Goal: Task Accomplishment & Management: Use online tool/utility

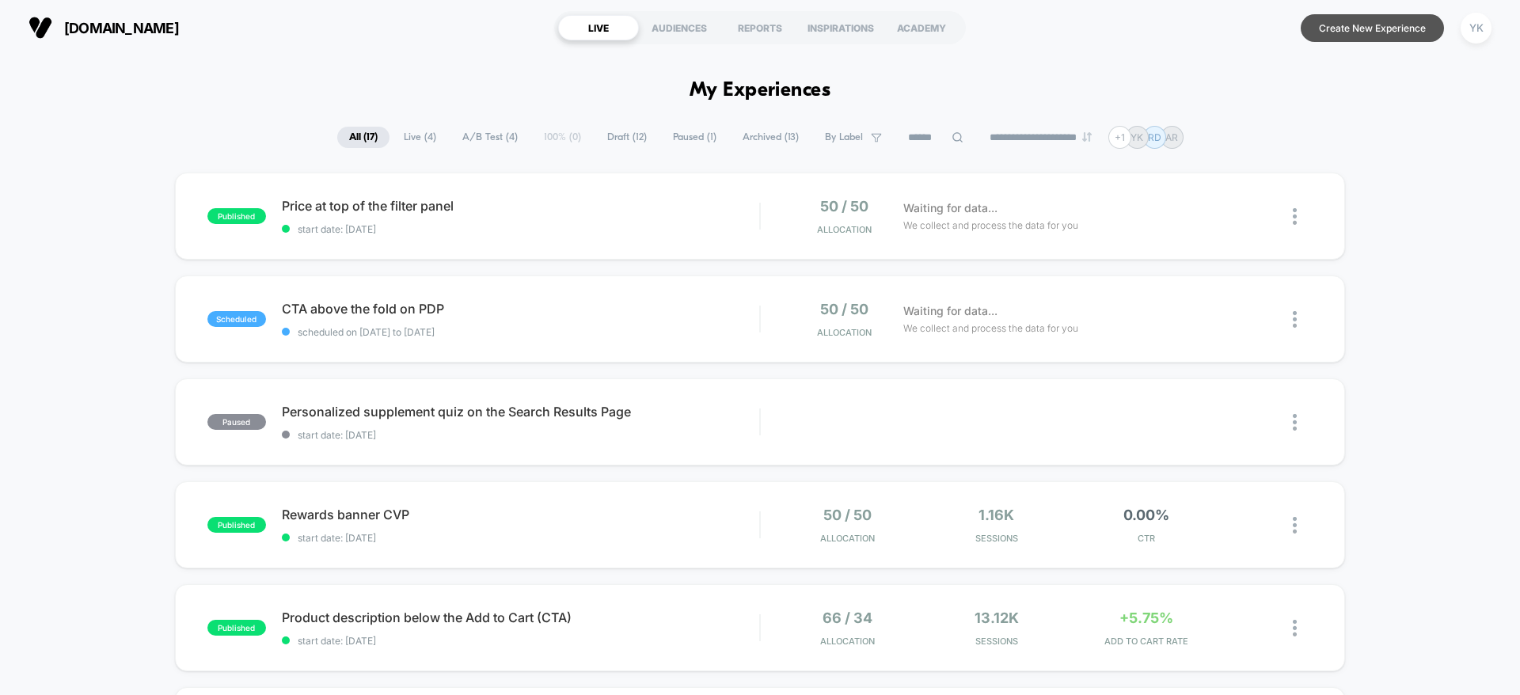
click at [1323, 25] on button "Create New Experience" at bounding box center [1372, 28] width 143 height 28
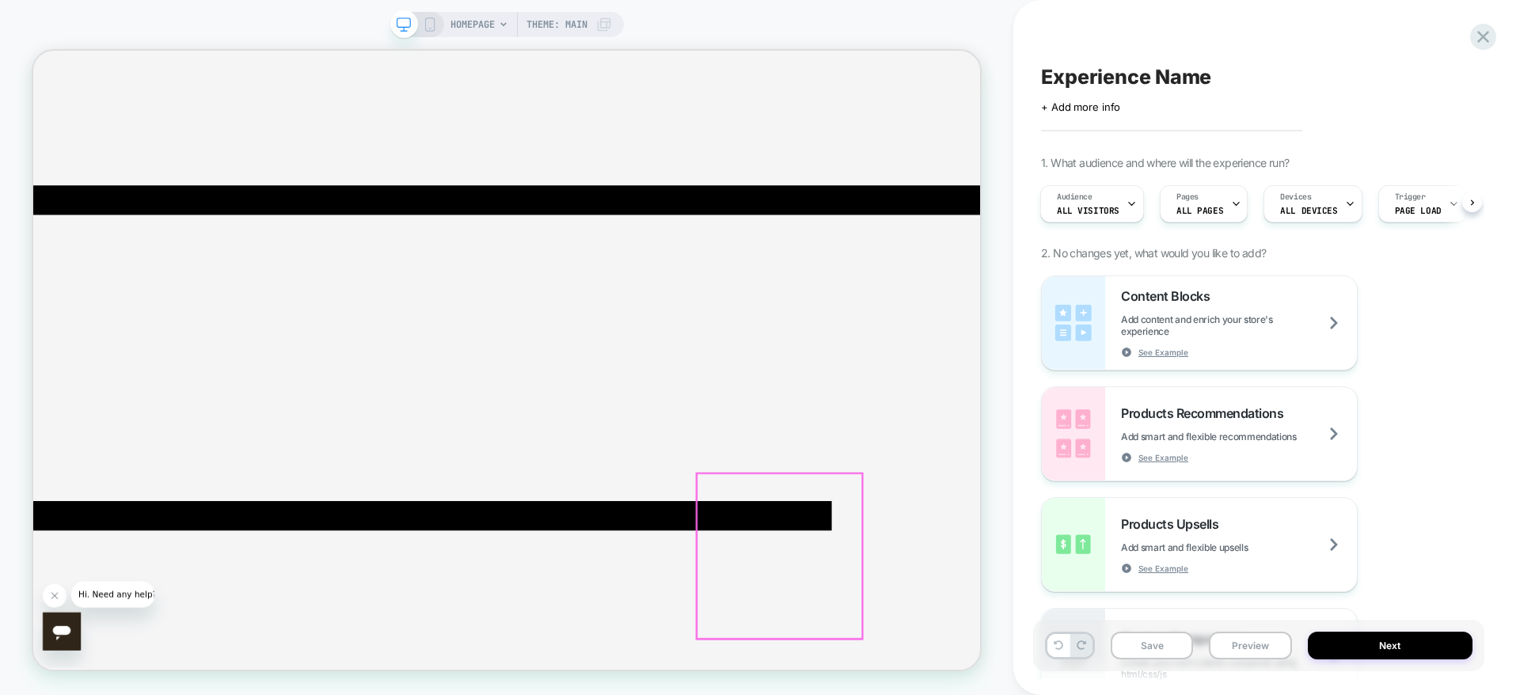
drag, startPoint x: 949, startPoint y: 693, endPoint x: 960, endPoint y: 690, distance: 10.8
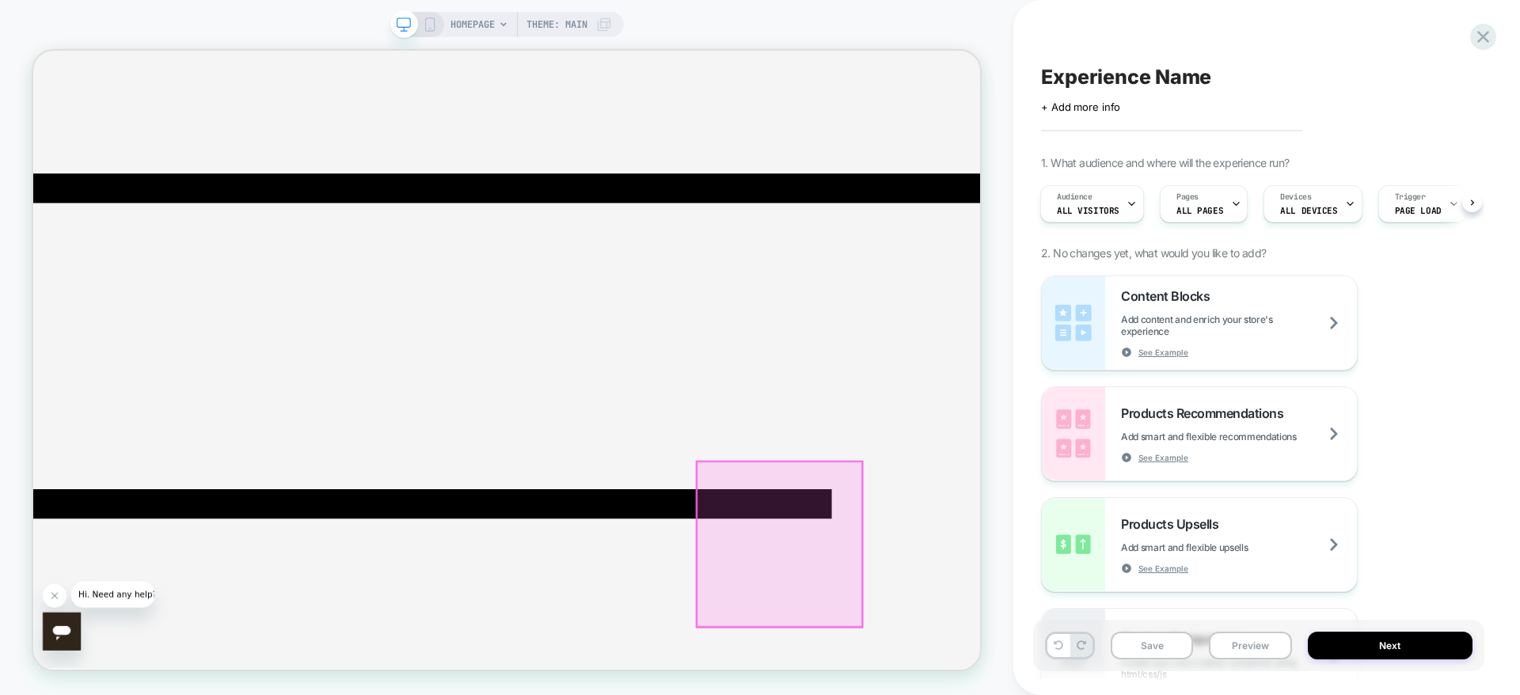
drag, startPoint x: 931, startPoint y: 637, endPoint x: 1003, endPoint y: 594, distance: 83.8
click at [1003, 594] on div "HOMEPAGE Theme: MAIN" at bounding box center [506, 347] width 1013 height 663
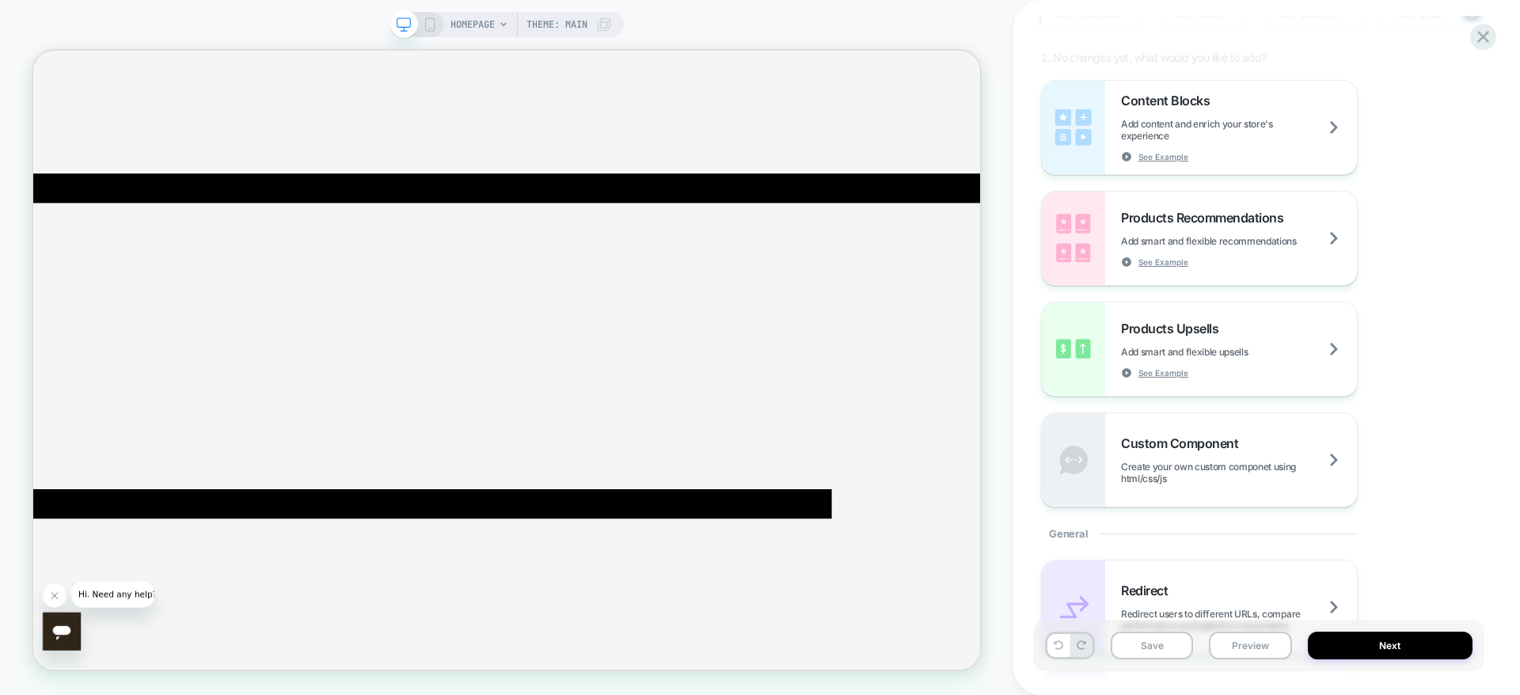
scroll to position [0, 0]
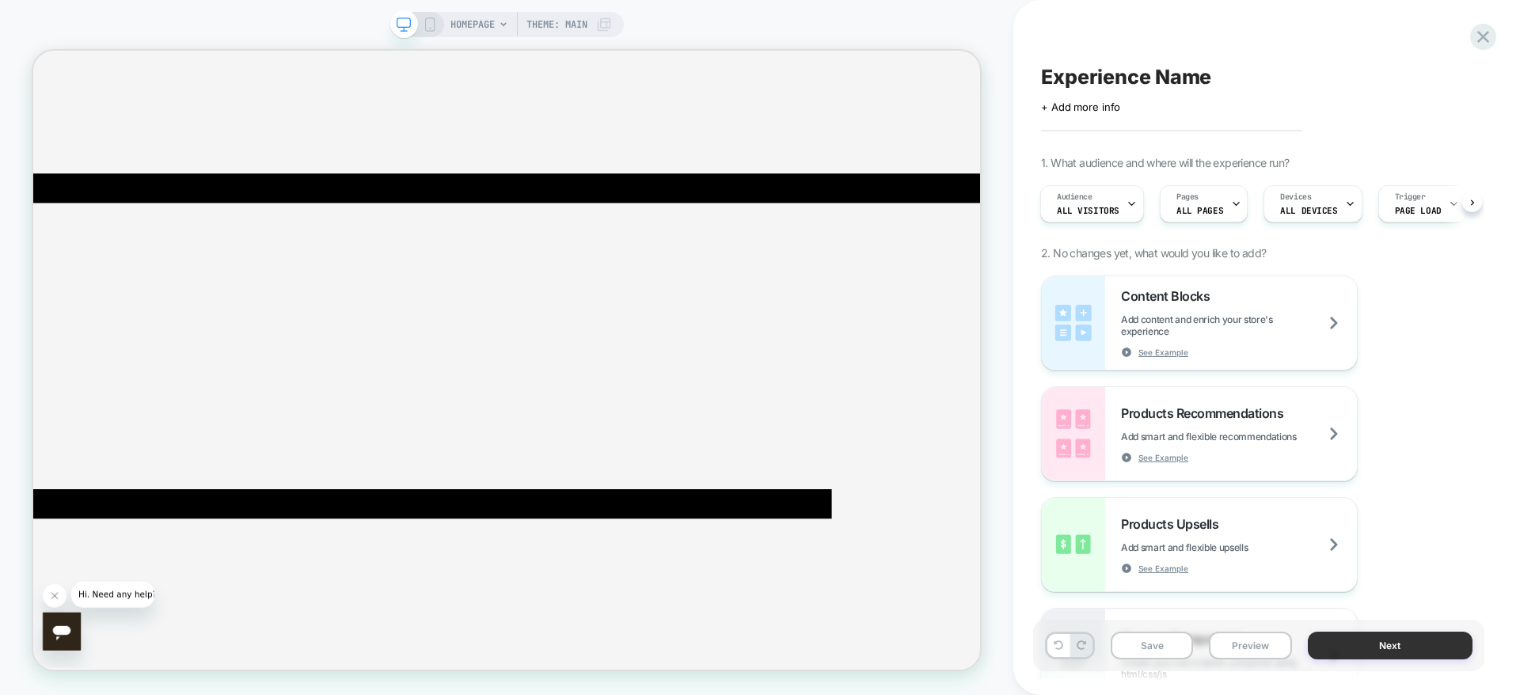
click at [1397, 652] on button "Next" at bounding box center [1390, 646] width 165 height 28
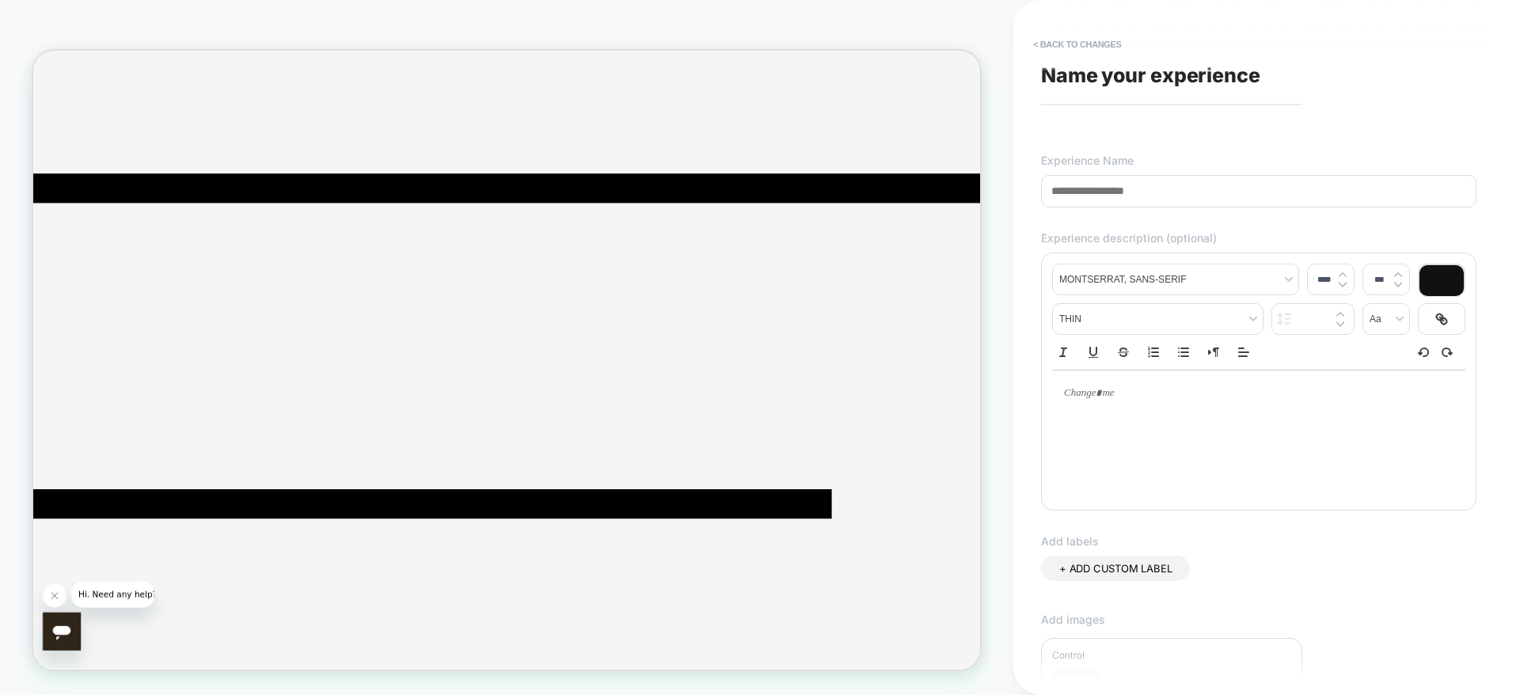
click at [1139, 196] on input at bounding box center [1258, 191] width 435 height 32
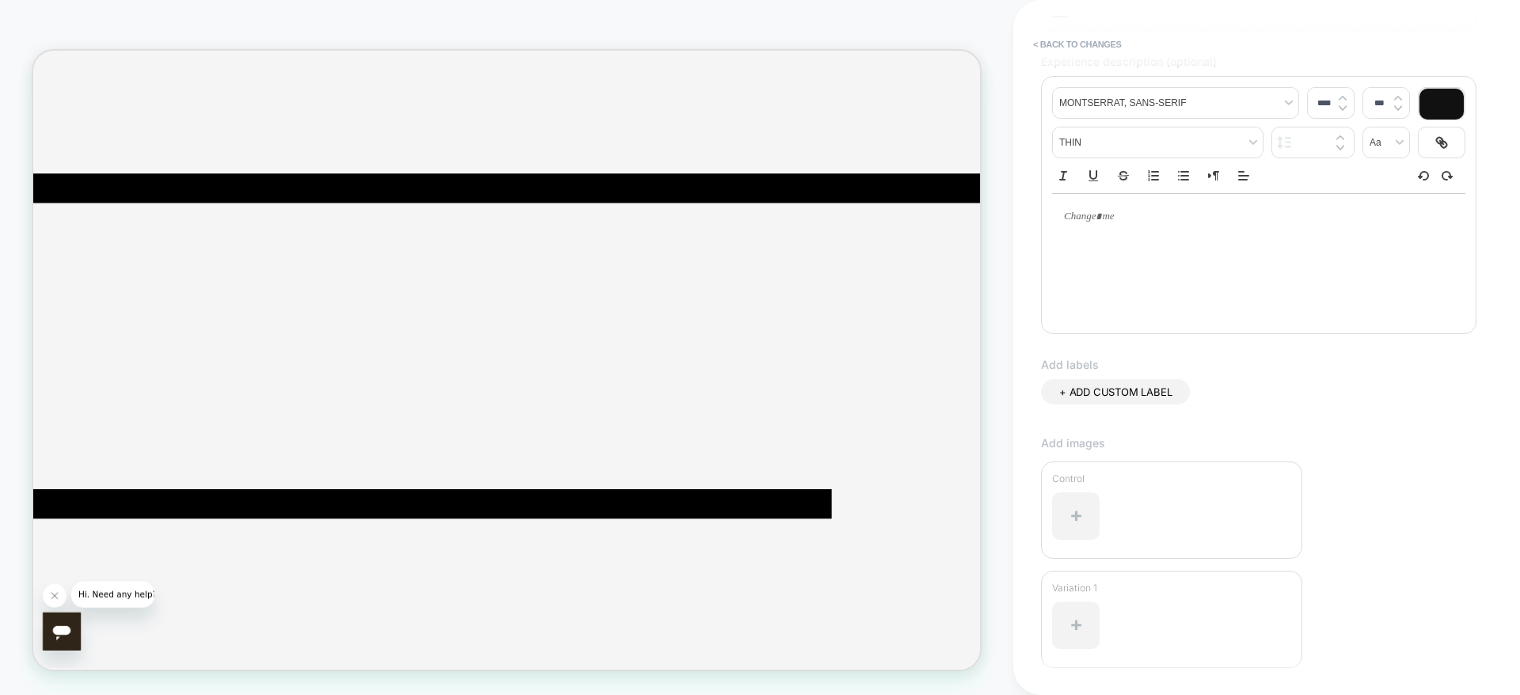
scroll to position [295, 0]
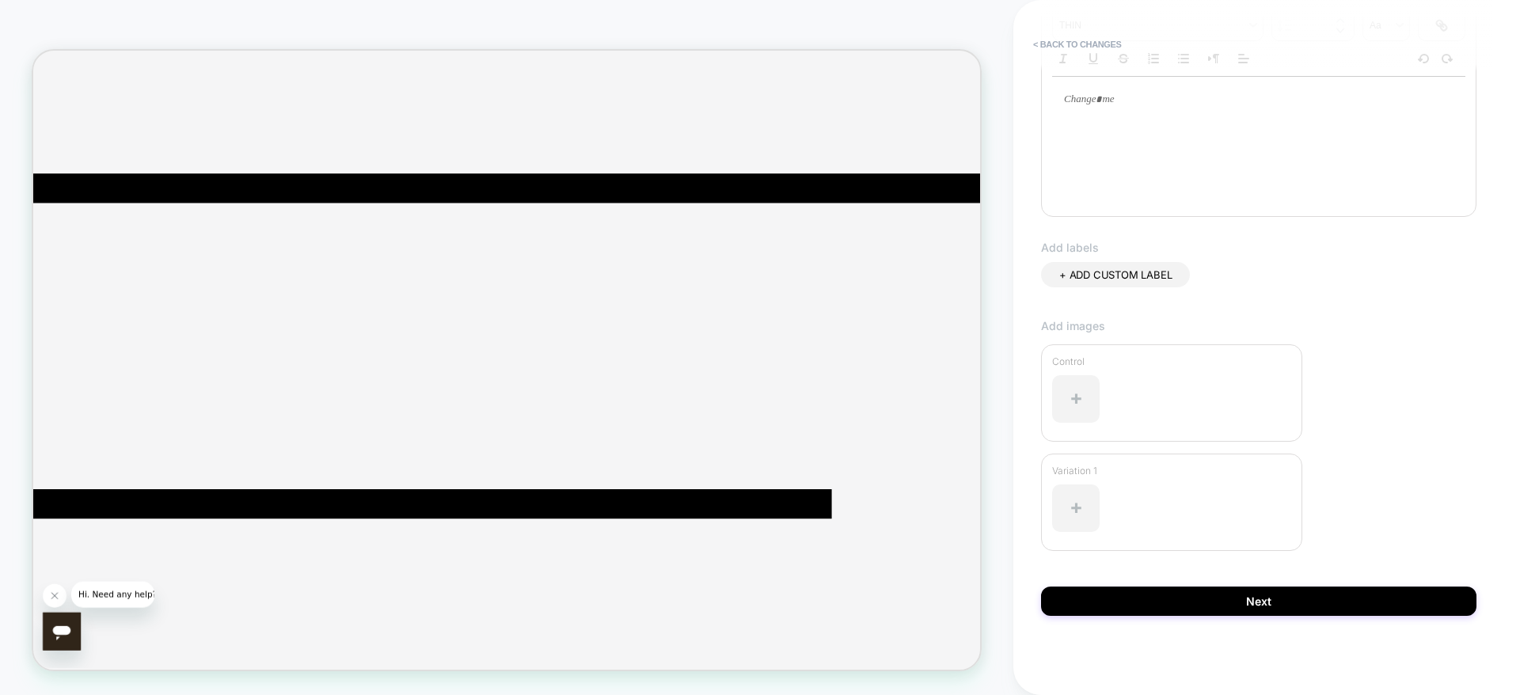
type input "****"
click at [1433, 618] on div "**********" at bounding box center [1258, 347] width 451 height 663
click at [1420, 600] on button "Next" at bounding box center [1258, 601] width 435 height 29
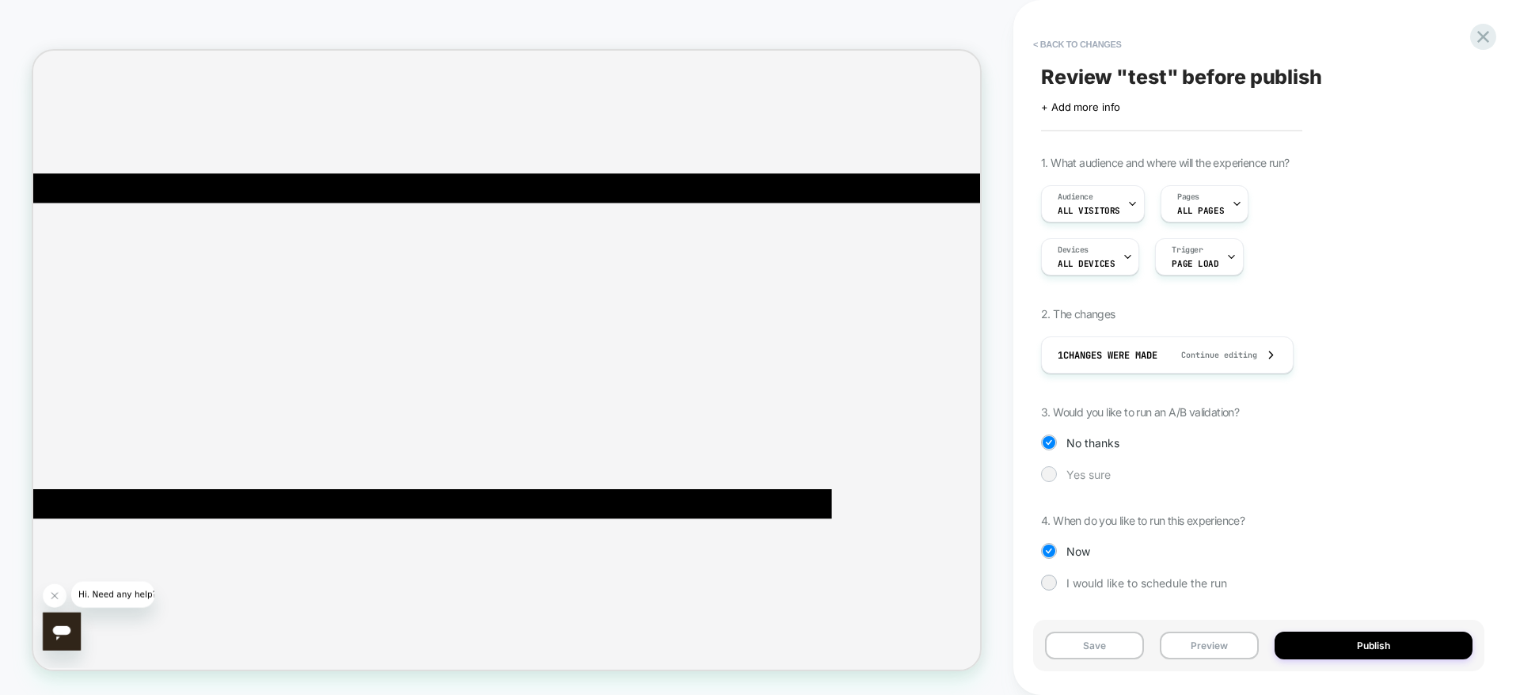
click at [1049, 480] on div at bounding box center [1049, 474] width 12 height 12
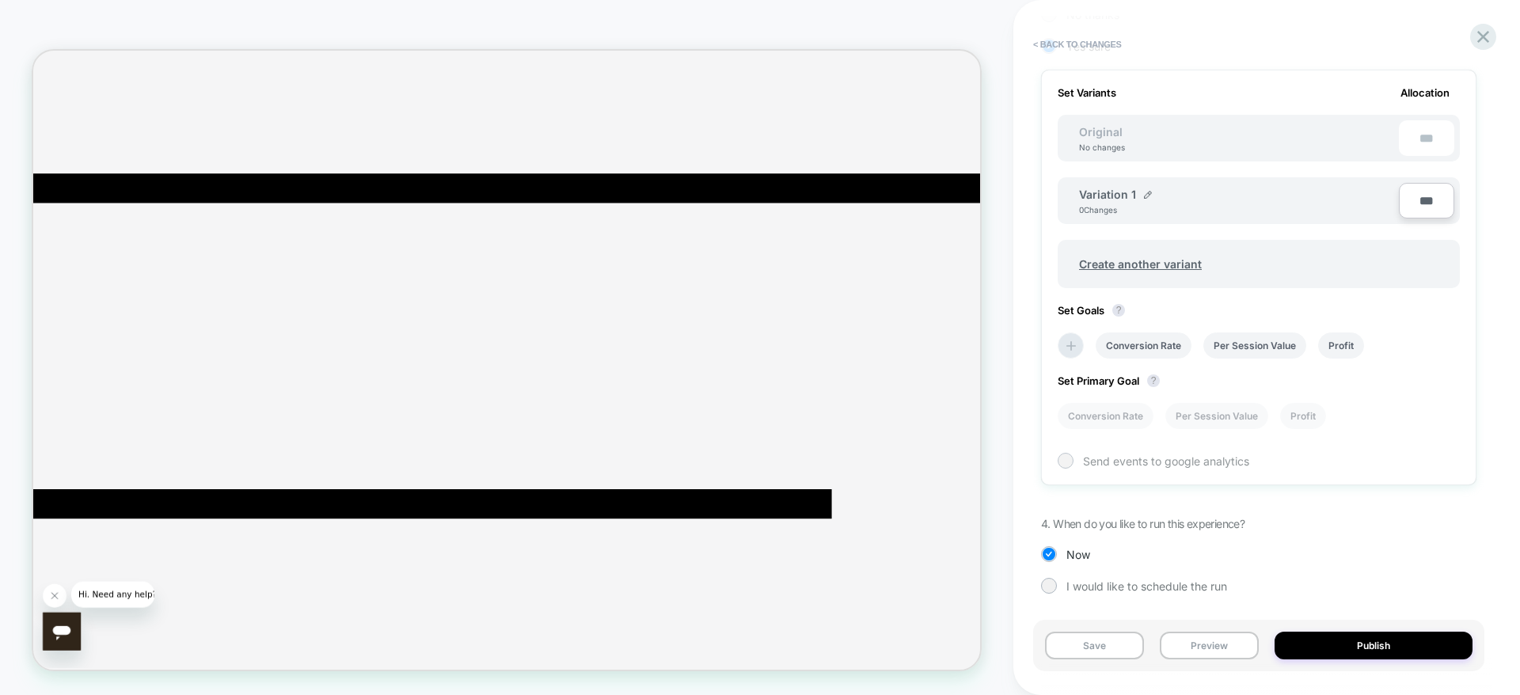
scroll to position [430, 0]
click at [1069, 344] on icon at bounding box center [1071, 345] width 10 height 10
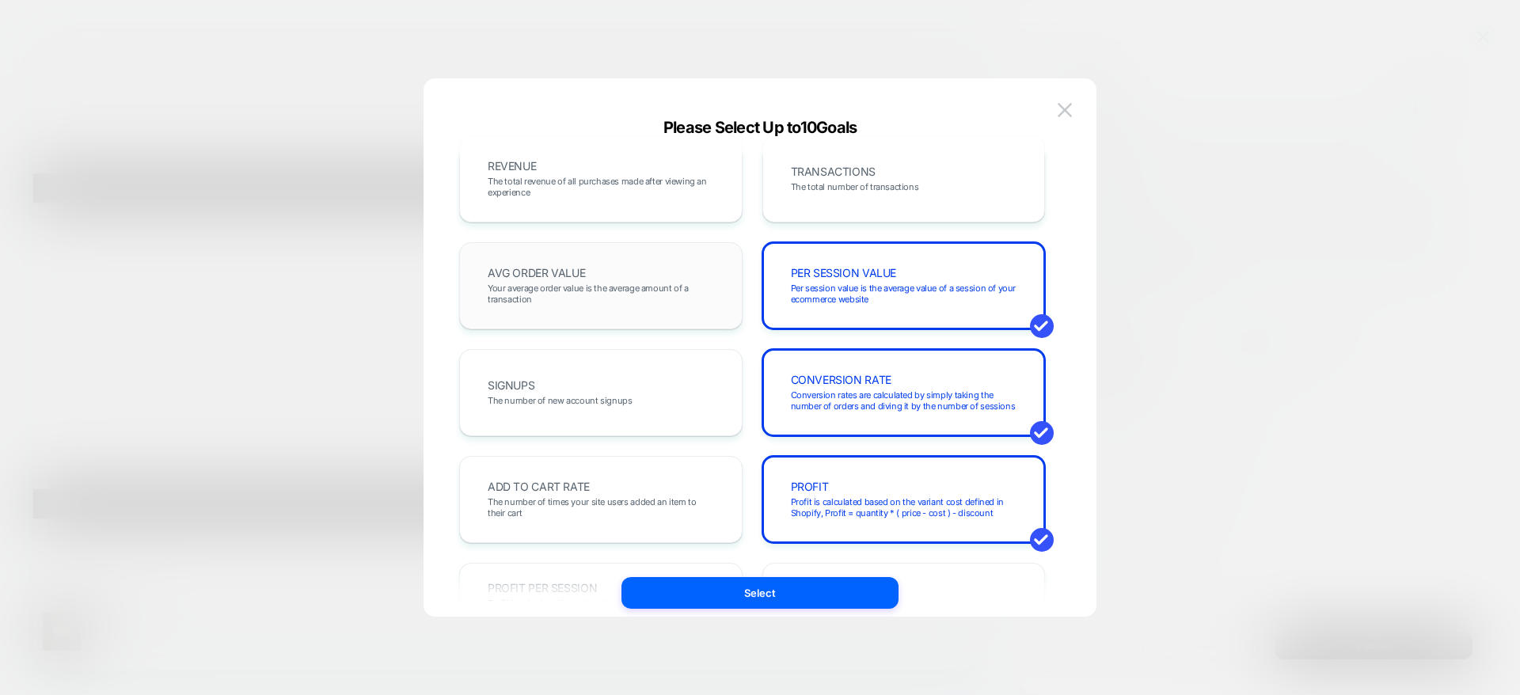
scroll to position [0, 0]
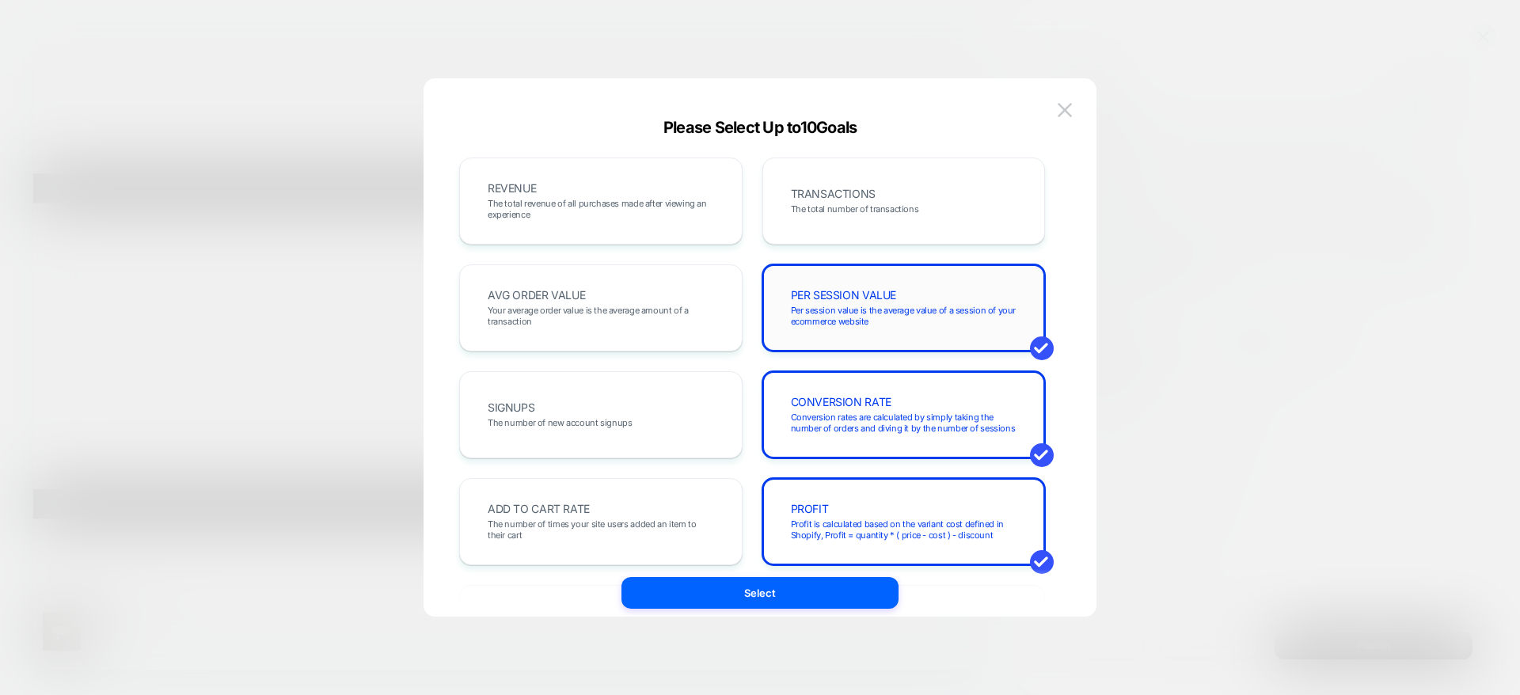
click at [886, 334] on div "PER SESSION VALUE Per session value is the average value of a session of your e…" at bounding box center [904, 308] width 250 height 54
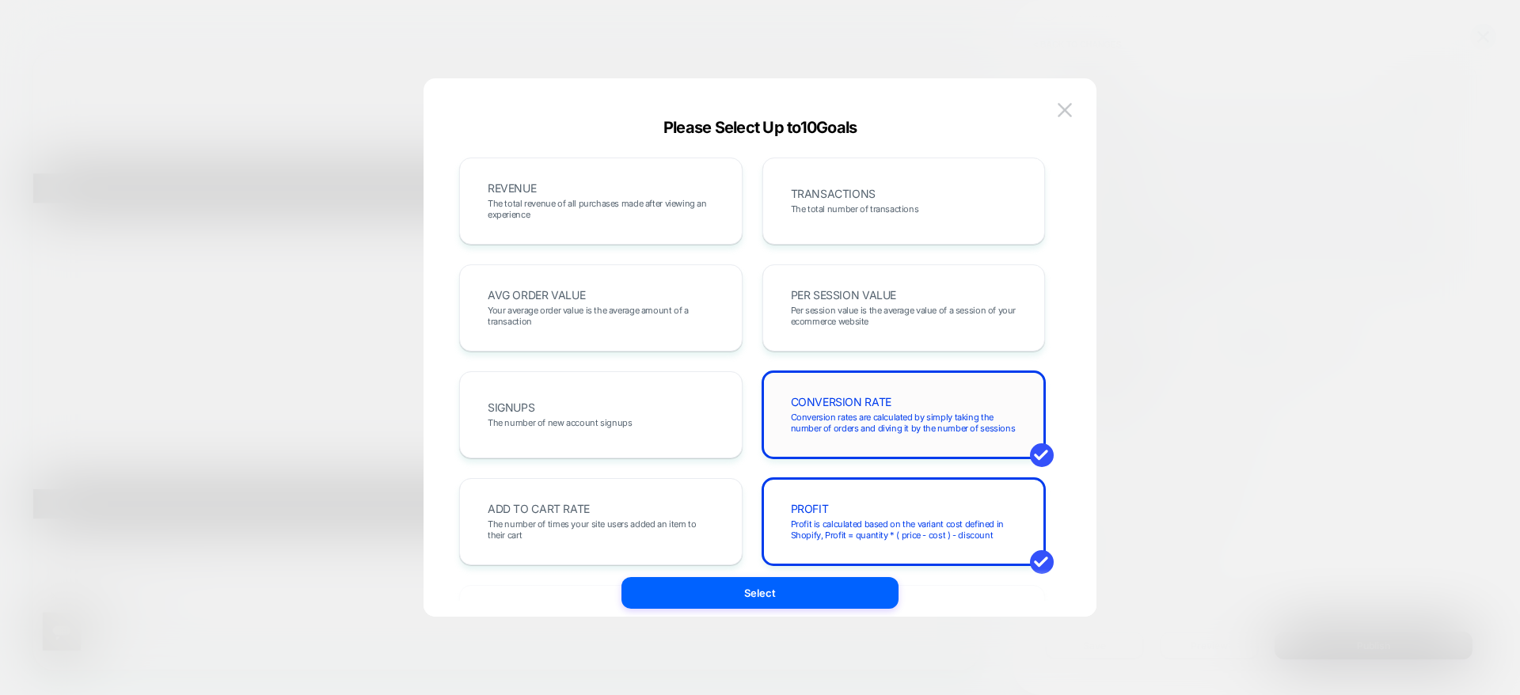
click at [872, 385] on div "CONVERSION RATE Conversion rates are calculated by simply taking the number of …" at bounding box center [903, 414] width 283 height 87
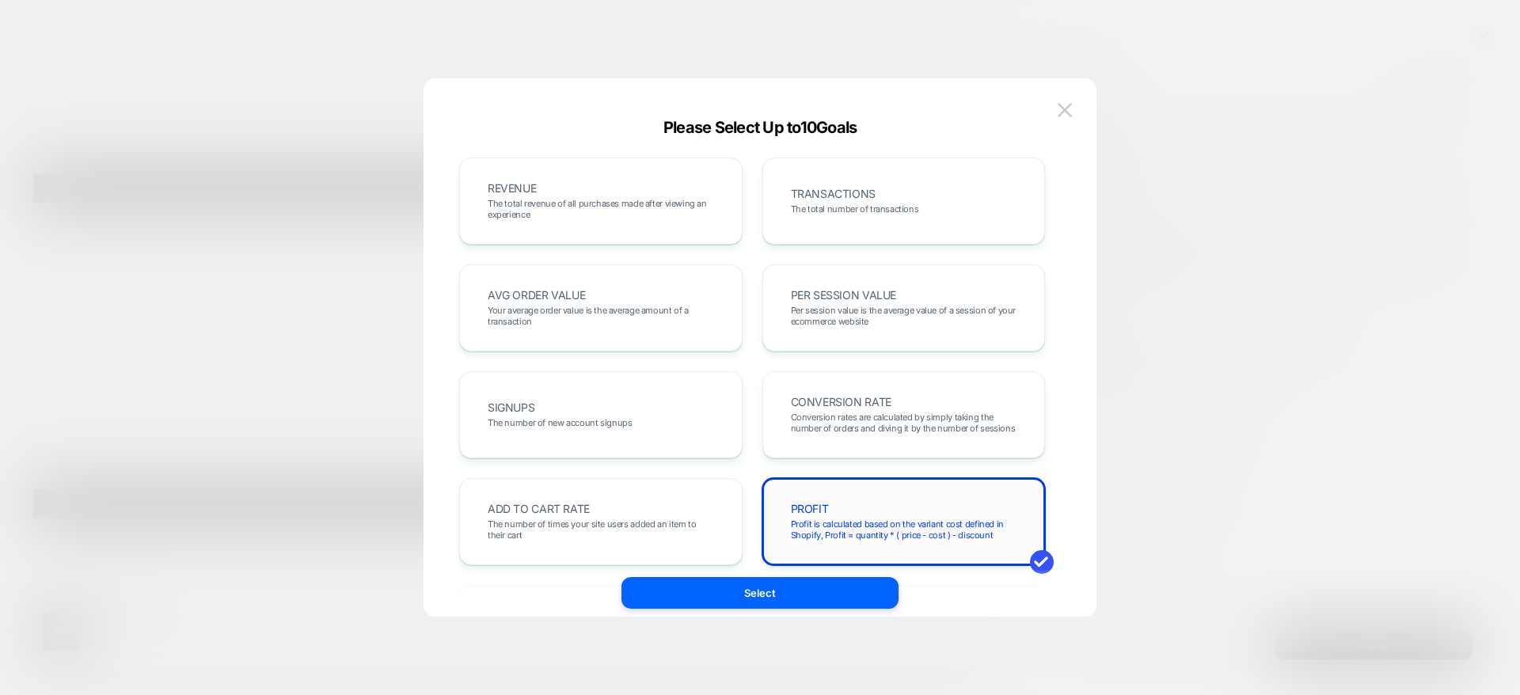
drag, startPoint x: 896, startPoint y: 503, endPoint x: 889, endPoint y: 520, distance: 18.8
click at [895, 507] on div "PROFIT Profit is calculated based on the variant cost defined in Shopify, Profi…" at bounding box center [904, 522] width 250 height 54
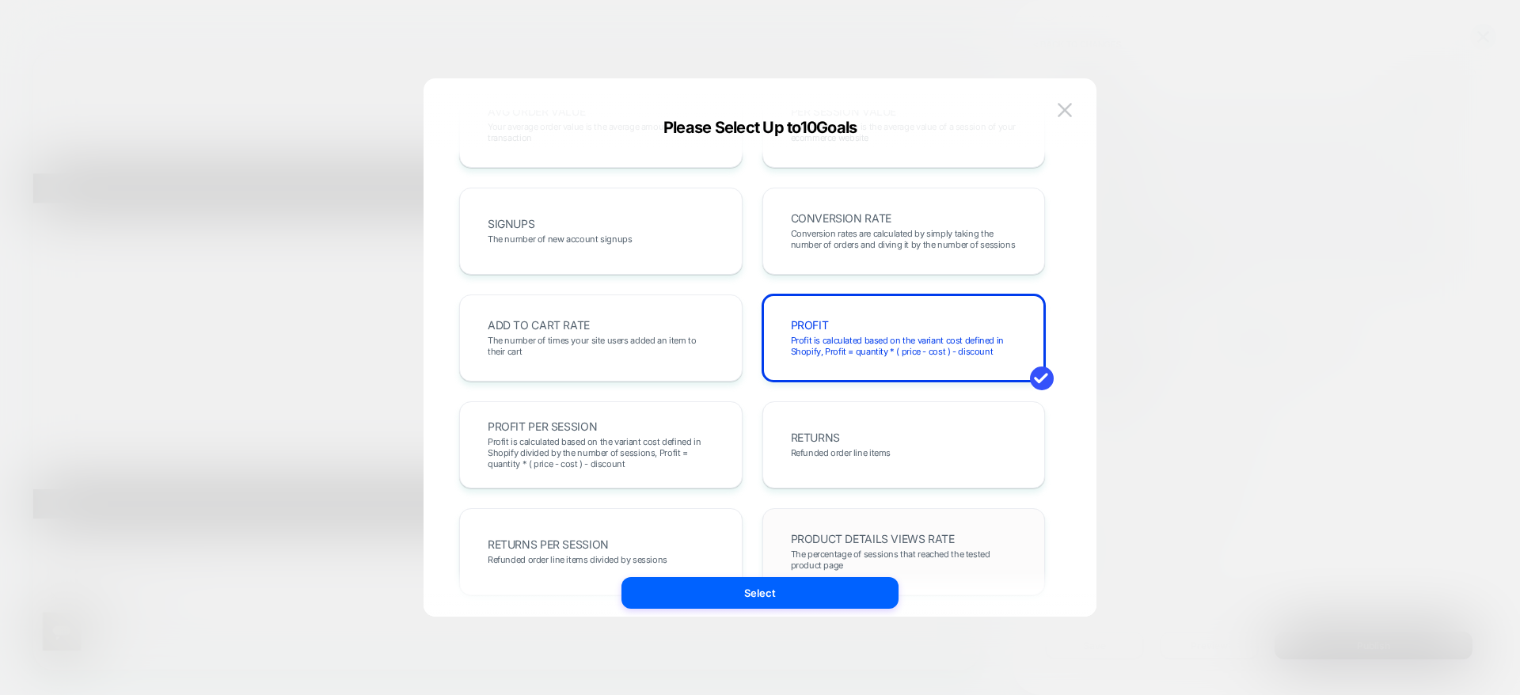
scroll to position [238, 0]
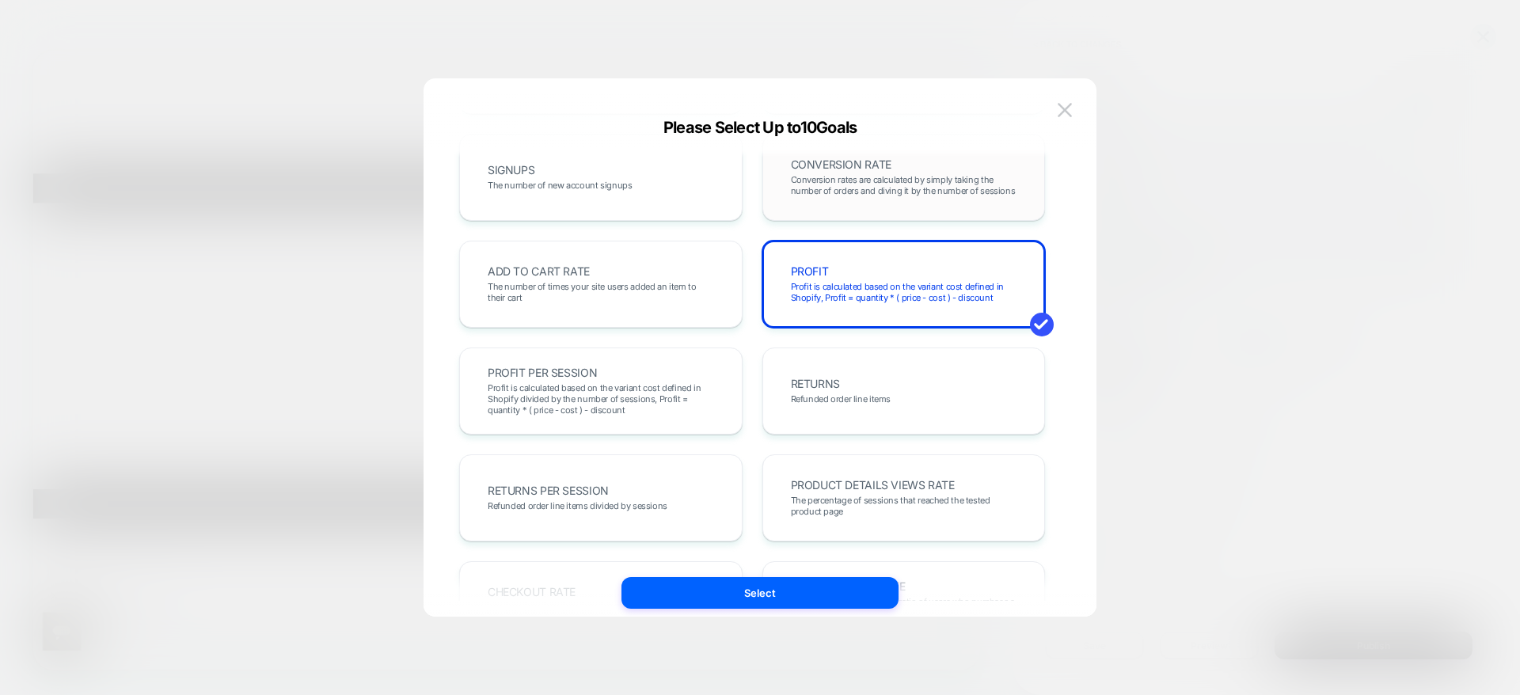
drag, startPoint x: 912, startPoint y: 401, endPoint x: 962, endPoint y: 187, distance: 220.3
click at [912, 400] on div "RETURNS Refunded order line items" at bounding box center [904, 391] width 250 height 54
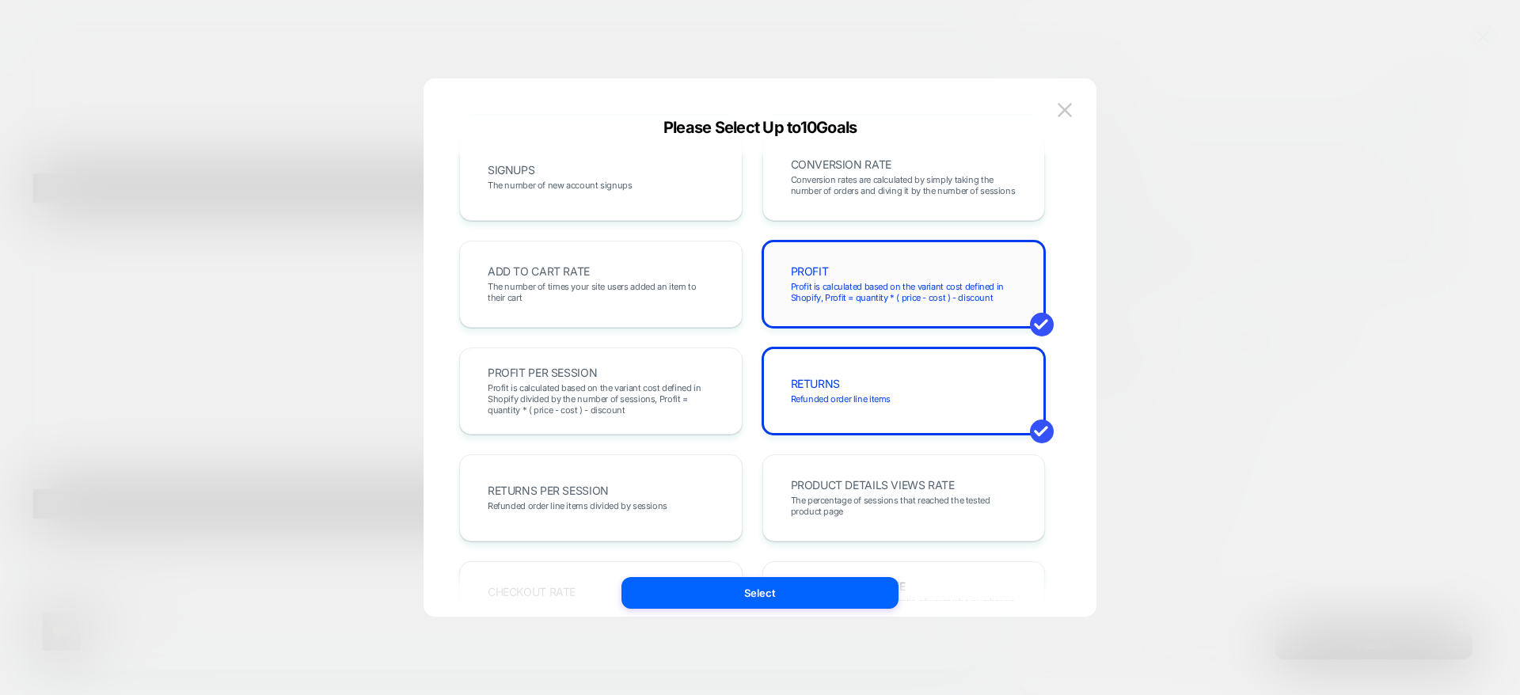
click at [859, 286] on span "Profit is calculated based on the variant cost defined in Shopify, Profit = qua…" at bounding box center [904, 292] width 226 height 22
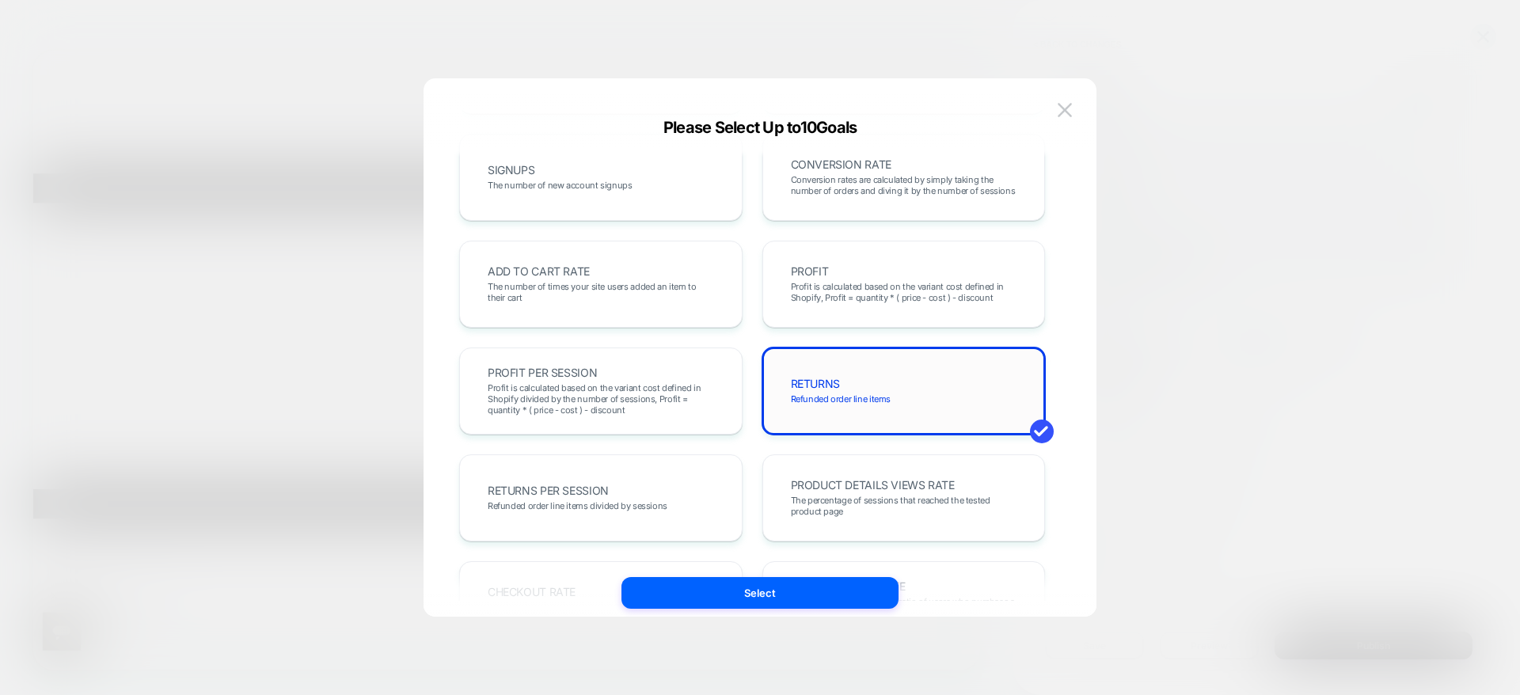
click at [832, 414] on div "RETURNS Refunded order line items" at bounding box center [904, 391] width 250 height 54
click at [859, 510] on span "The percentage of sessions that reached the tested product page" at bounding box center [904, 506] width 226 height 22
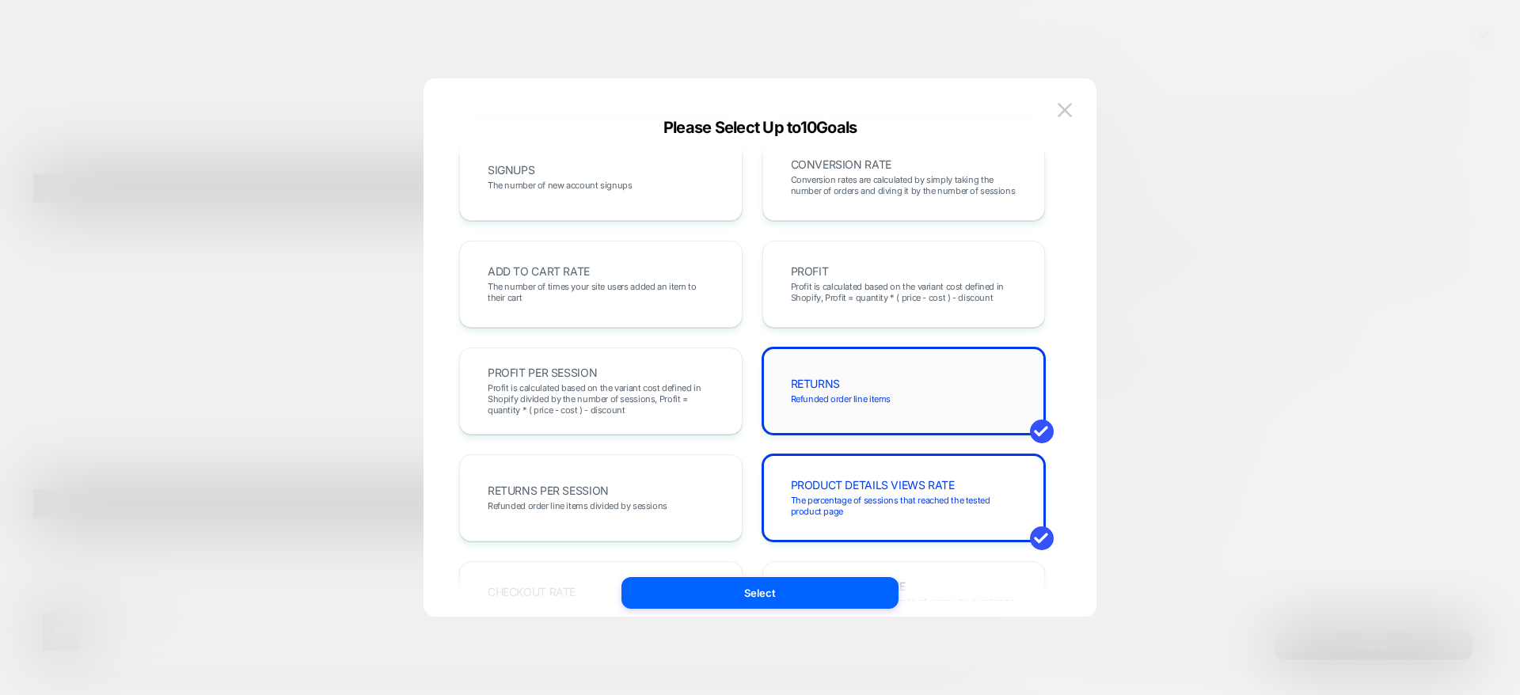
click at [876, 390] on div "RETURNS Refunded order line items" at bounding box center [904, 391] width 250 height 54
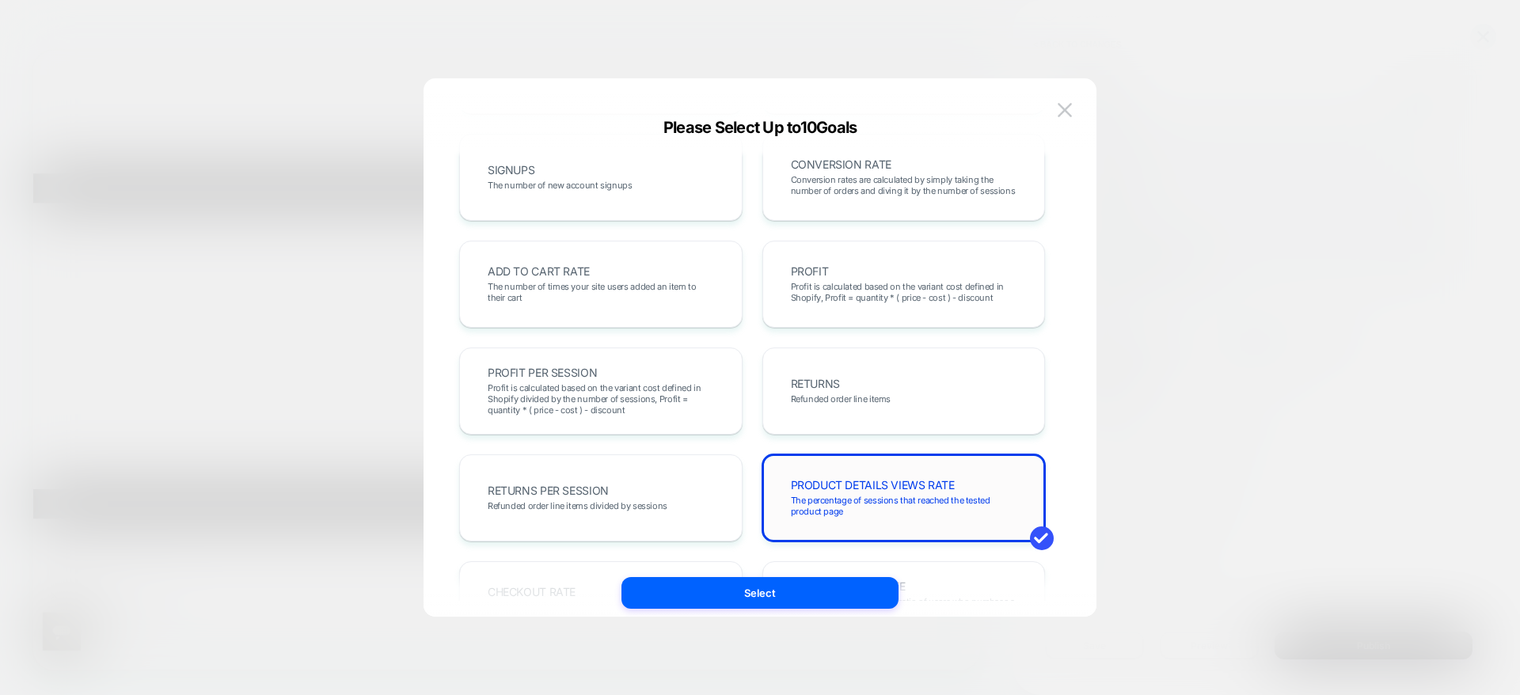
click at [931, 475] on div "PRODUCT DETAILS VIEWS RATE The percentage of sessions that reached the tested p…" at bounding box center [904, 498] width 250 height 54
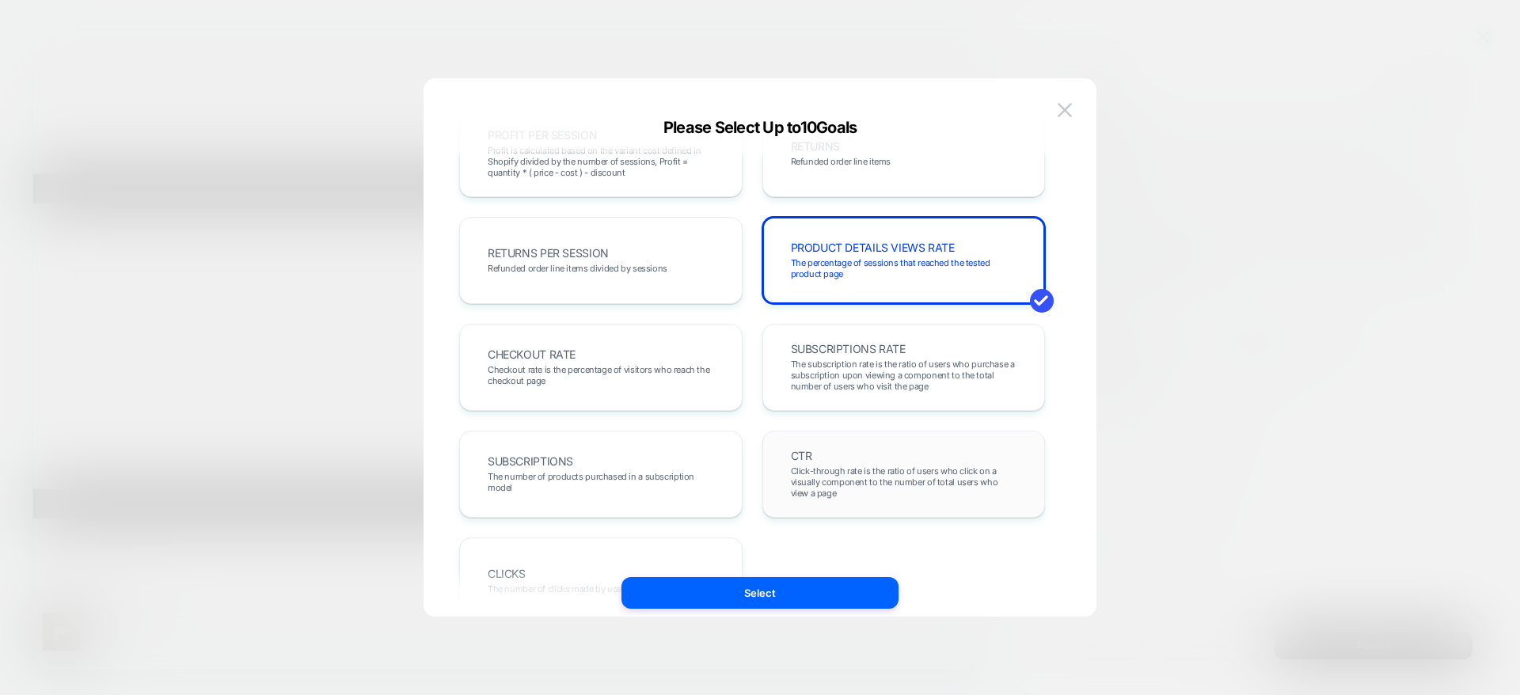
scroll to position [546, 0]
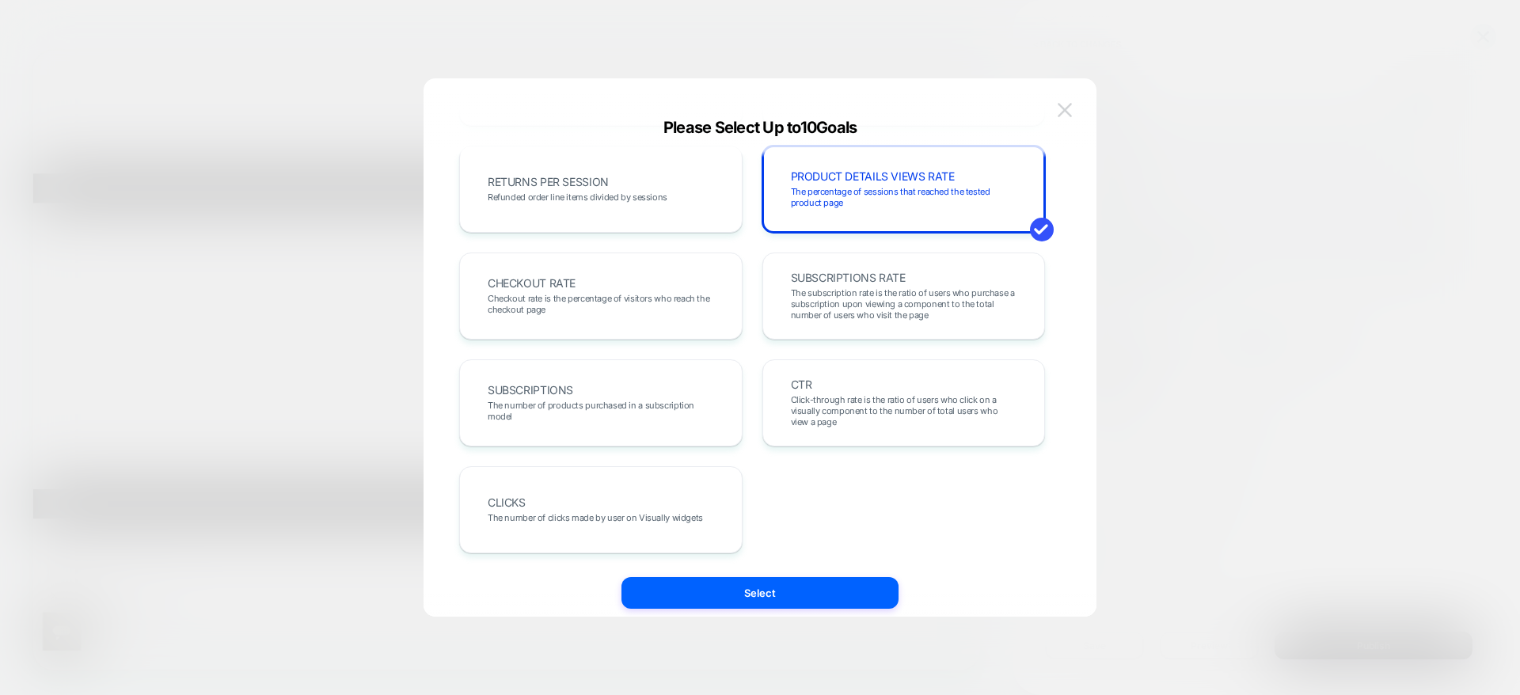
click at [1068, 115] on img at bounding box center [1065, 109] width 14 height 13
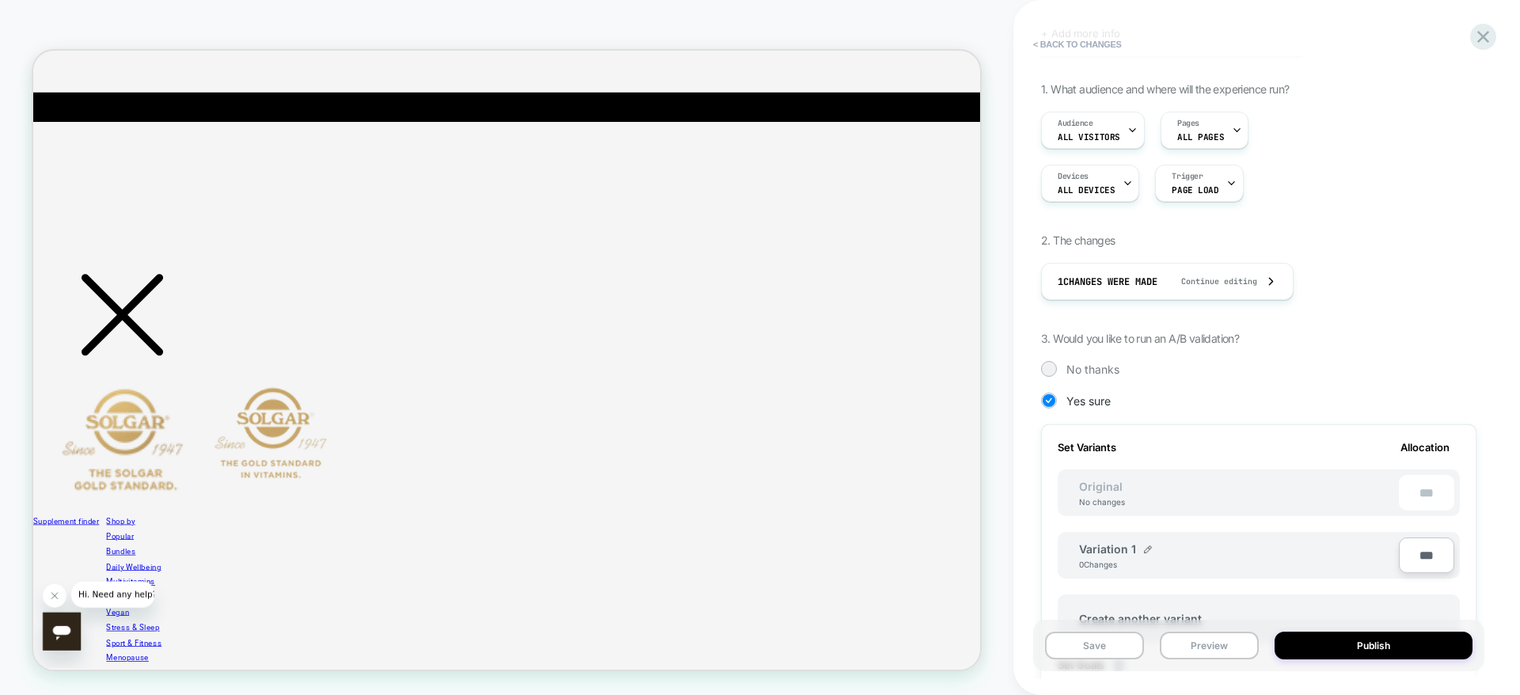
scroll to position [1004, 0]
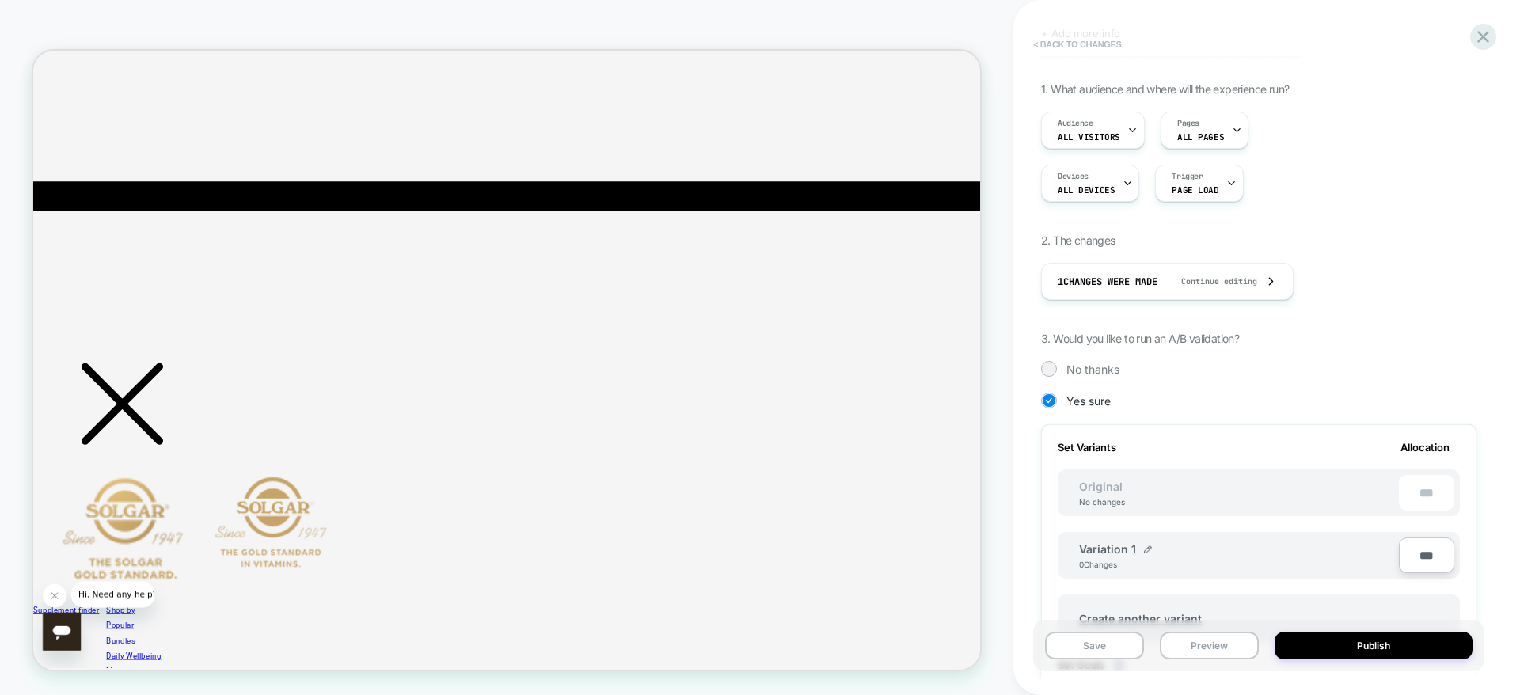
click at [1105, 44] on button "< Back to changes" at bounding box center [1077, 44] width 105 height 25
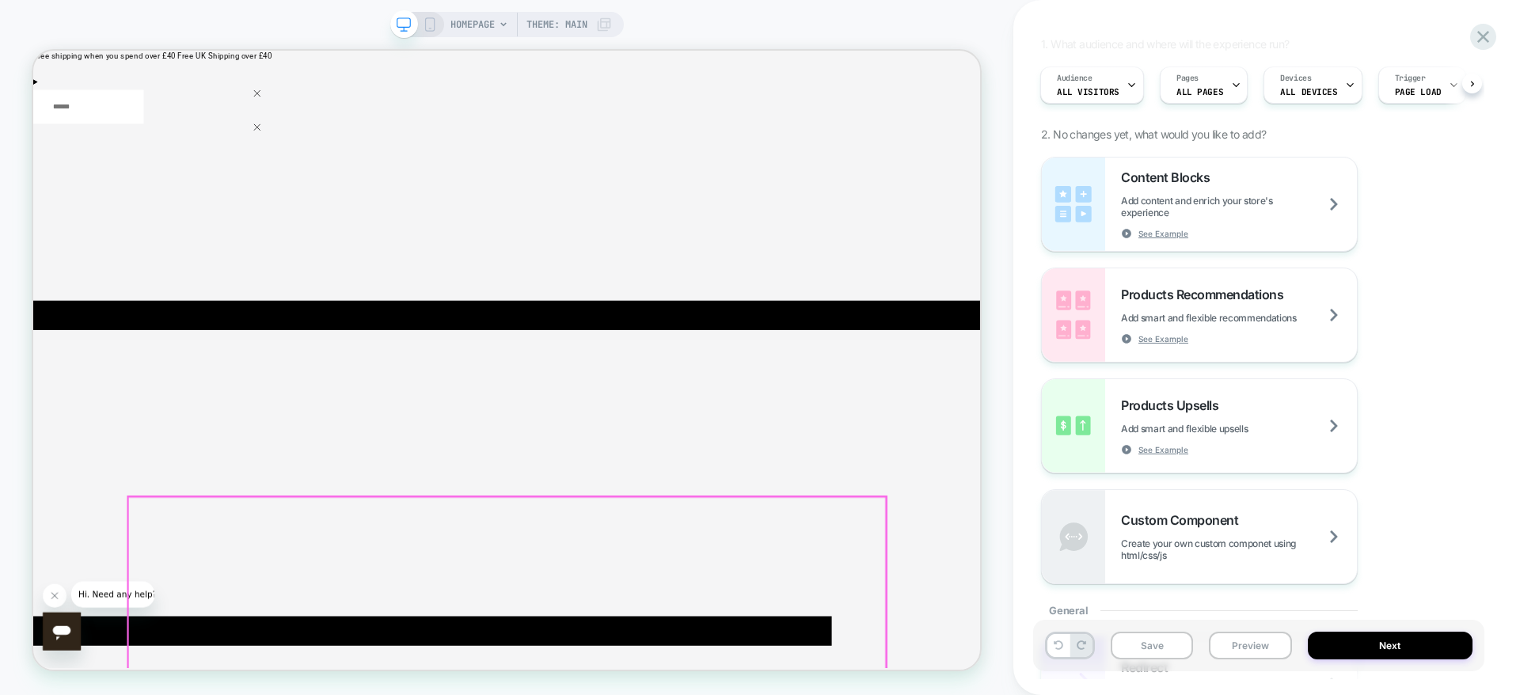
scroll to position [0, 0]
